Goal: Information Seeking & Learning: Learn about a topic

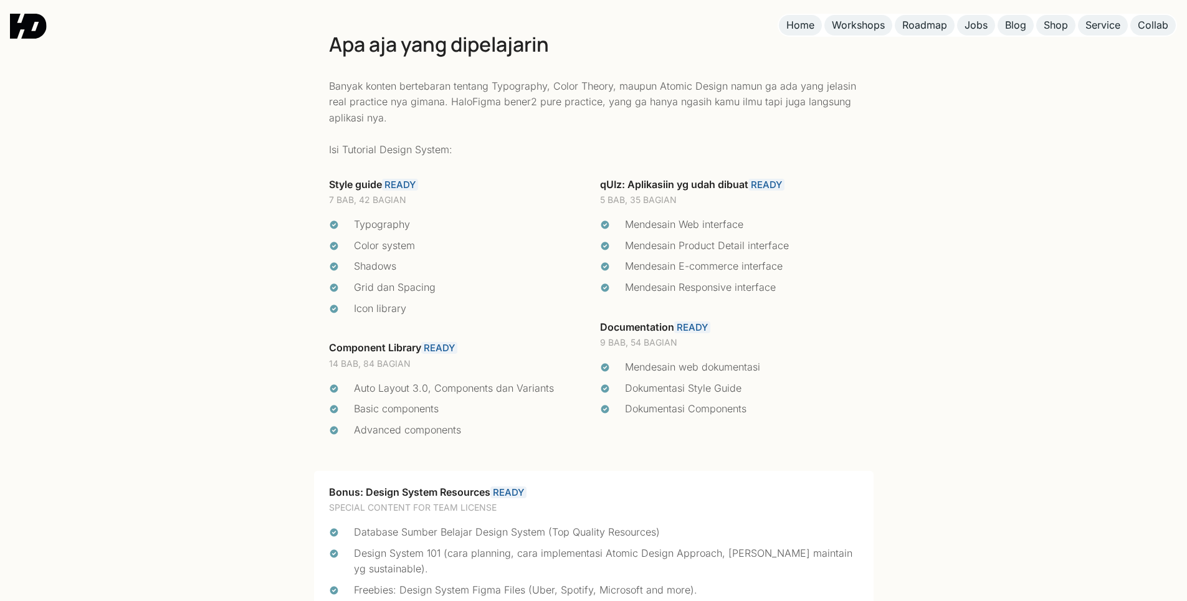
scroll to position [2659, 0]
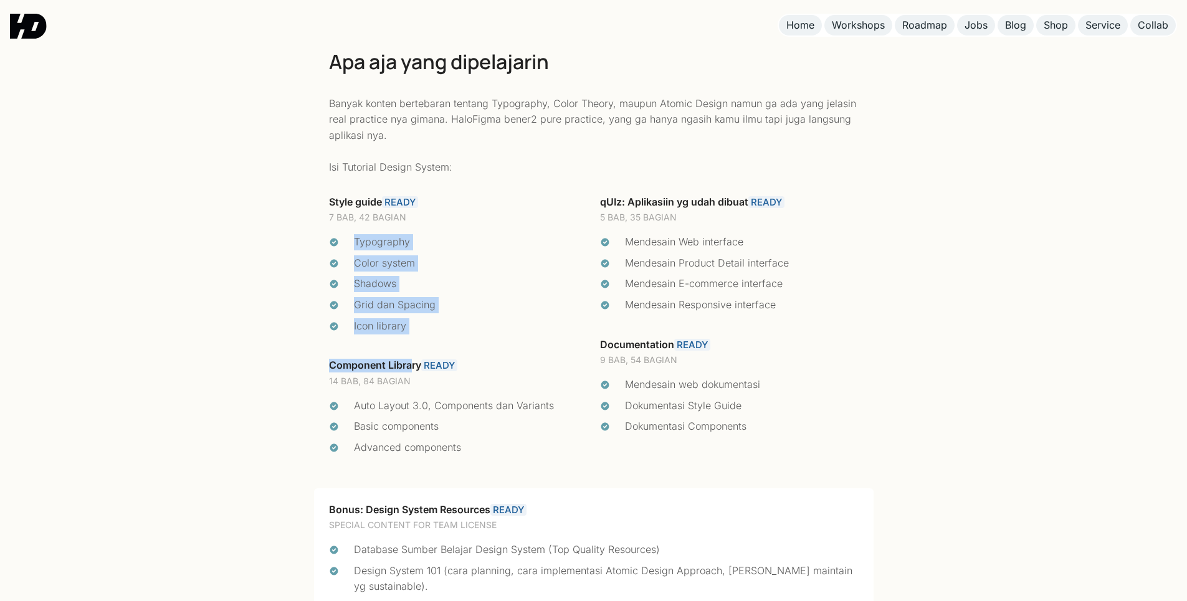
drag, startPoint x: 411, startPoint y: 341, endPoint x: 346, endPoint y: 239, distance: 121.0
click at [346, 239] on div "Style guide READY 7 BAB, 42 BAGIAN Typography Color system Shadows Grid dan Spa…" at bounding box center [458, 334] width 271 height 293
click at [346, 239] on li "Typography" at bounding box center [458, 242] width 259 height 16
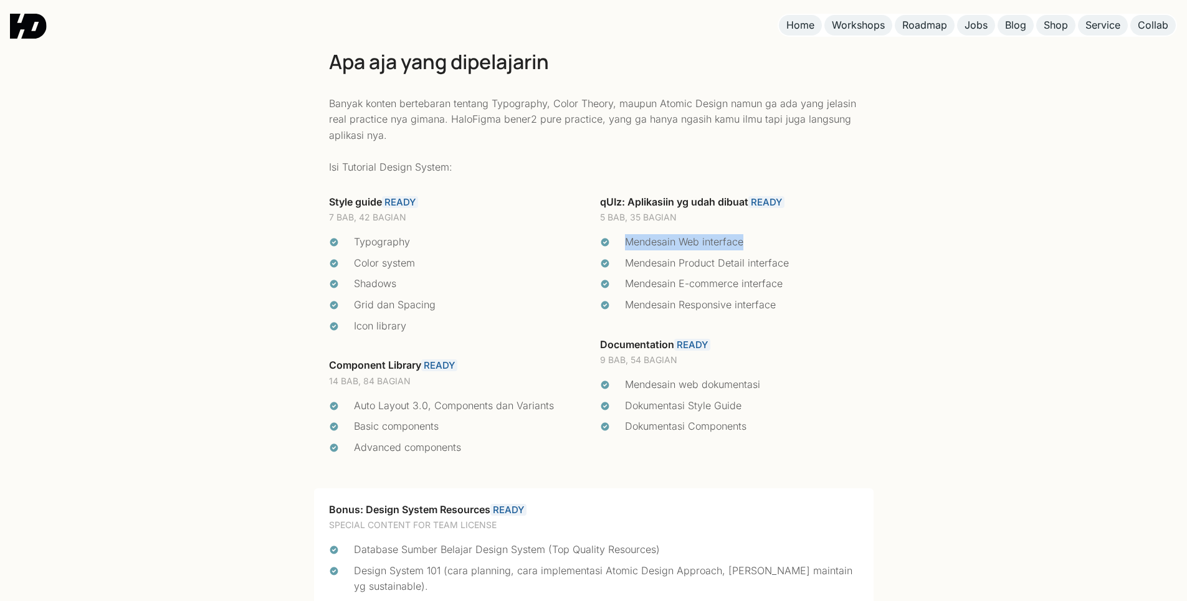
drag, startPoint x: 608, startPoint y: 245, endPoint x: 752, endPoint y: 244, distance: 143.9
click at [752, 244] on li "Mendesain Web interface" at bounding box center [729, 242] width 259 height 16
drag, startPoint x: 622, startPoint y: 260, endPoint x: 808, endPoint y: 260, distance: 186.3
click at [808, 260] on li "Mendesain Product Detail interface" at bounding box center [729, 263] width 259 height 16
drag, startPoint x: 614, startPoint y: 283, endPoint x: 796, endPoint y: 279, distance: 182.0
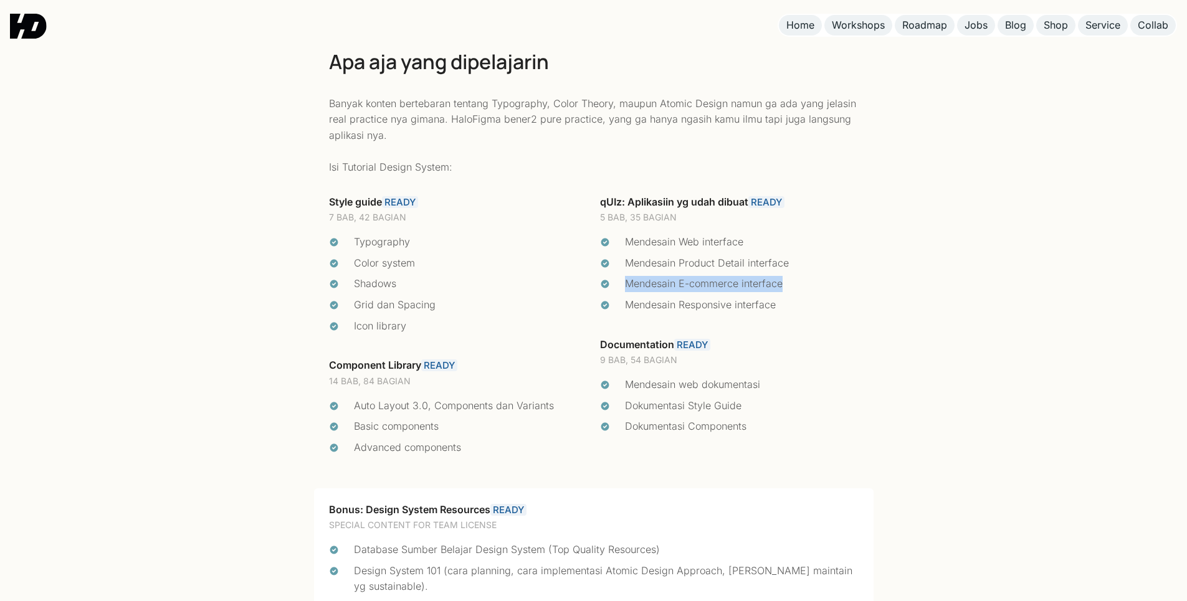
click at [796, 279] on li "Mendesain E-commerce interface" at bounding box center [729, 284] width 259 height 16
click at [796, 279] on div "Mendesain E-commerce interface" at bounding box center [742, 284] width 234 height 16
drag, startPoint x: 628, startPoint y: 308, endPoint x: 786, endPoint y: 292, distance: 159.7
click at [786, 292] on ul "Mendesain Web interface Mendesain Product Detail interface Mendesain E-commerce…" at bounding box center [729, 273] width 259 height 79
click at [786, 293] on ul "Mendesain Web interface Mendesain Product Detail interface Mendesain E-commerce…" at bounding box center [729, 273] width 259 height 79
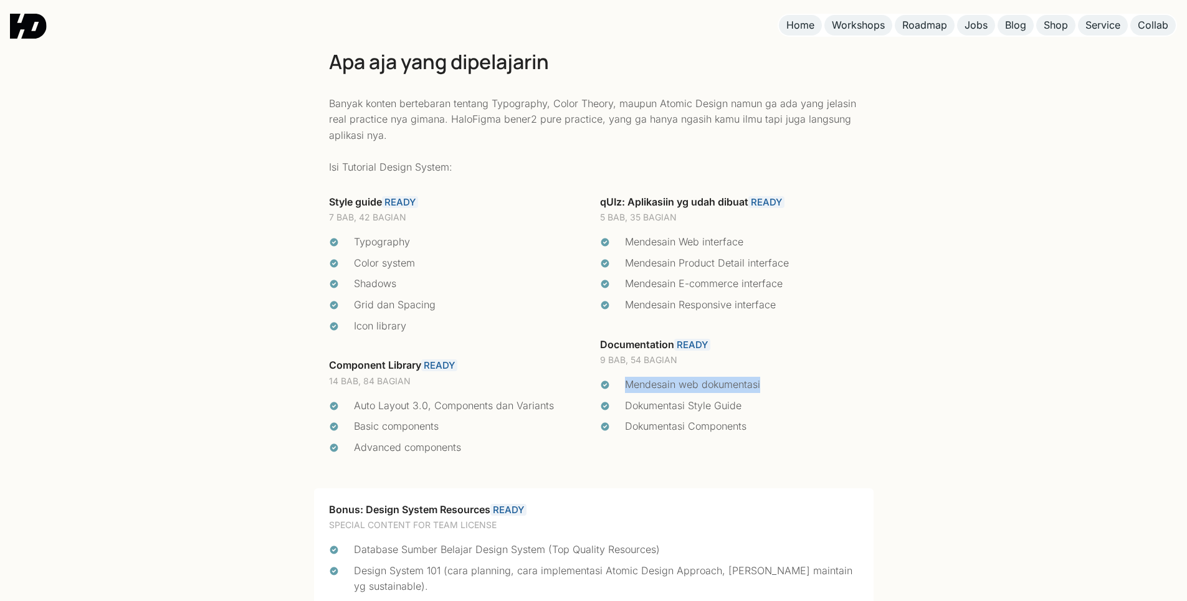
drag, startPoint x: 781, startPoint y: 383, endPoint x: 626, endPoint y: 379, distance: 155.2
click at [626, 379] on div "Mendesain web dokumentasi" at bounding box center [742, 385] width 234 height 16
drag, startPoint x: 626, startPoint y: 379, endPoint x: 753, endPoint y: 404, distance: 130.3
click at [753, 404] on div "Dokumentasi Style Guide" at bounding box center [742, 406] width 234 height 16
drag, startPoint x: 745, startPoint y: 401, endPoint x: 628, endPoint y: 396, distance: 117.3
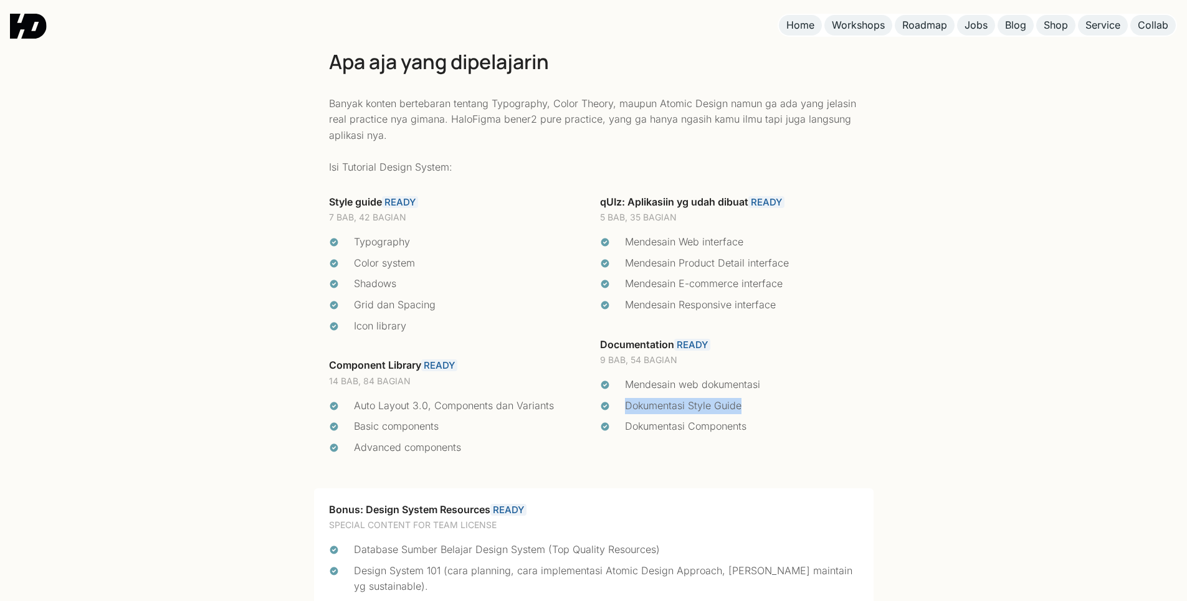
click at [628, 396] on ul "Mendesain web dokumentasi Dokumentasi Style Guide Dokumentasi Components" at bounding box center [729, 406] width 259 height 58
drag, startPoint x: 628, startPoint y: 396, endPoint x: 766, endPoint y: 408, distance: 138.8
click at [766, 408] on div "Dokumentasi Style Guide" at bounding box center [742, 406] width 234 height 16
drag, startPoint x: 765, startPoint y: 415, endPoint x: 618, endPoint y: 415, distance: 147.7
click at [618, 415] on ul "Mendesain web dokumentasi Dokumentasi Style Guide Dokumentasi Components" at bounding box center [729, 406] width 259 height 58
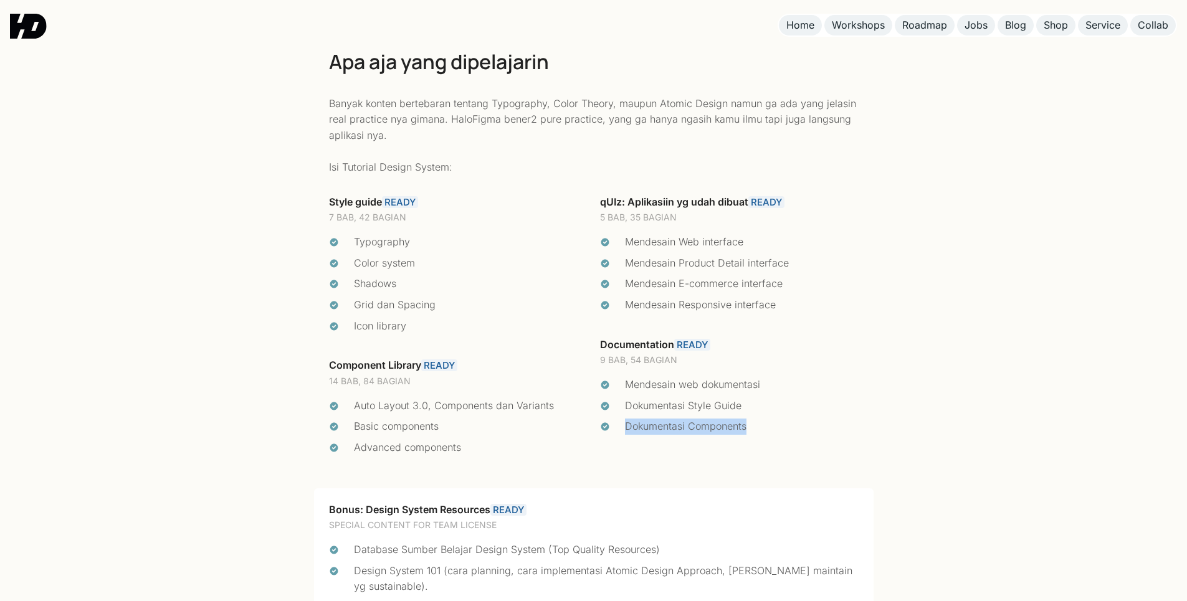
click at [618, 415] on ul "Mendesain web dokumentasi Dokumentasi Style Guide Dokumentasi Components" at bounding box center [729, 406] width 259 height 58
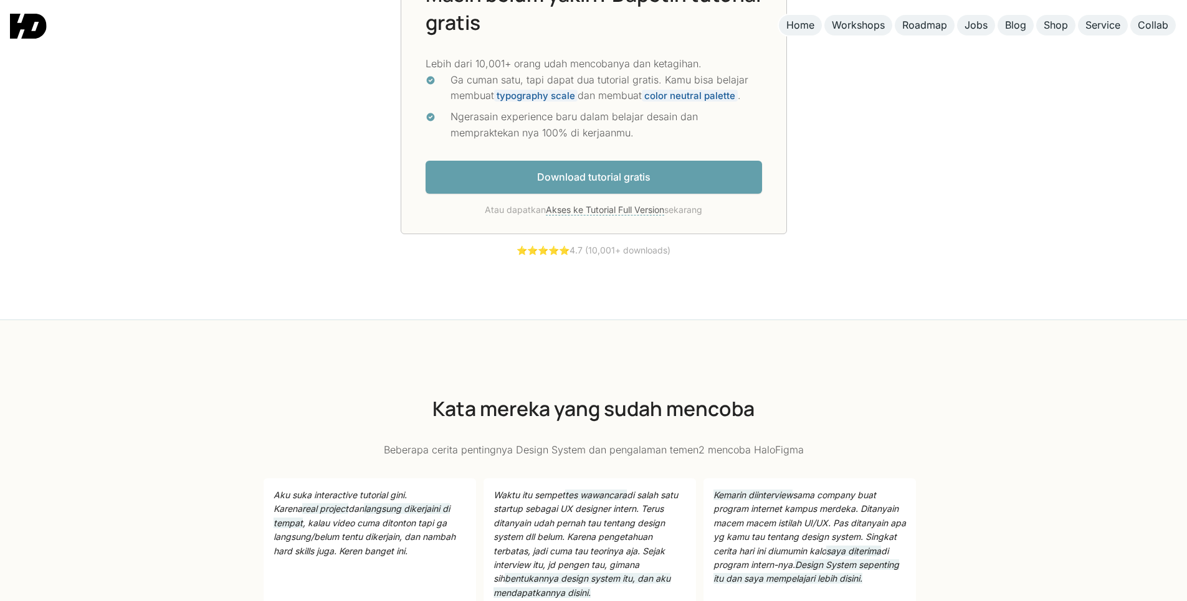
scroll to position [3490, 0]
